Goal: Task Accomplishment & Management: Manage account settings

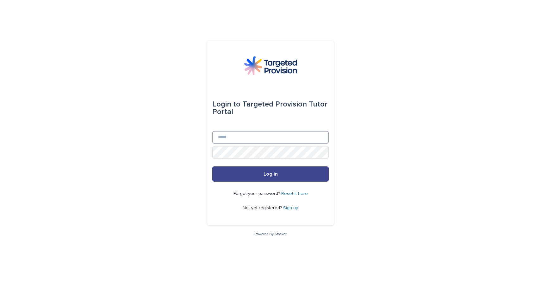
type input "**********"
click at [235, 173] on button "Log in" at bounding box center [270, 173] width 117 height 15
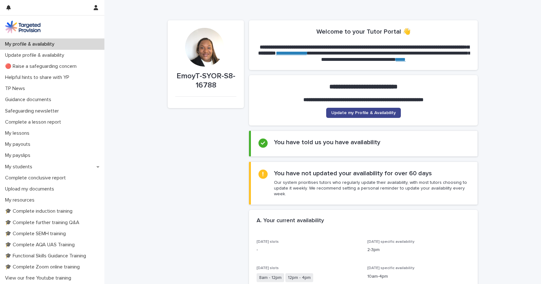
click at [358, 114] on span "Update my Profile & Availability" at bounding box center [364, 113] width 65 height 4
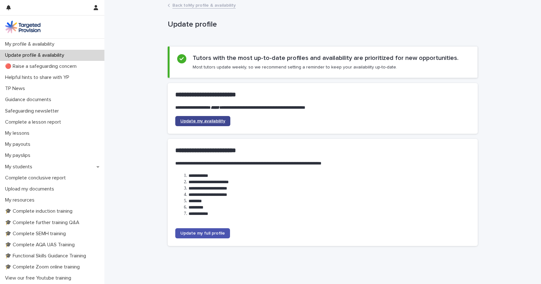
click at [200, 119] on span "Update my availability" at bounding box center [202, 121] width 45 height 4
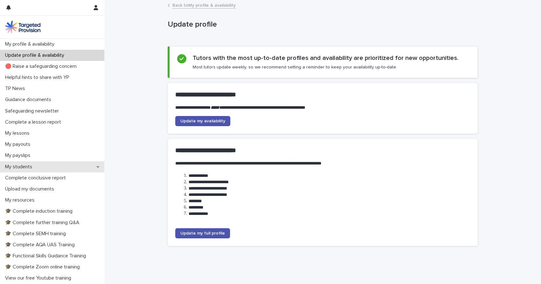
click at [21, 166] on p "My students" at bounding box center [20, 167] width 35 height 6
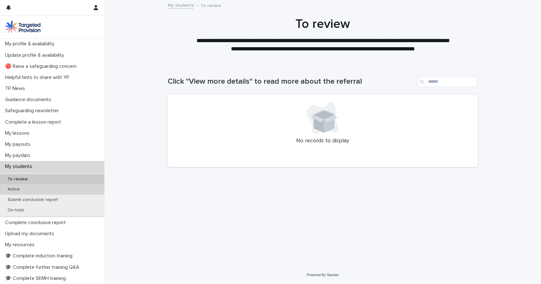
click at [22, 190] on p "Active" at bounding box center [14, 189] width 22 height 5
